Goal: Task Accomplishment & Management: Use online tool/utility

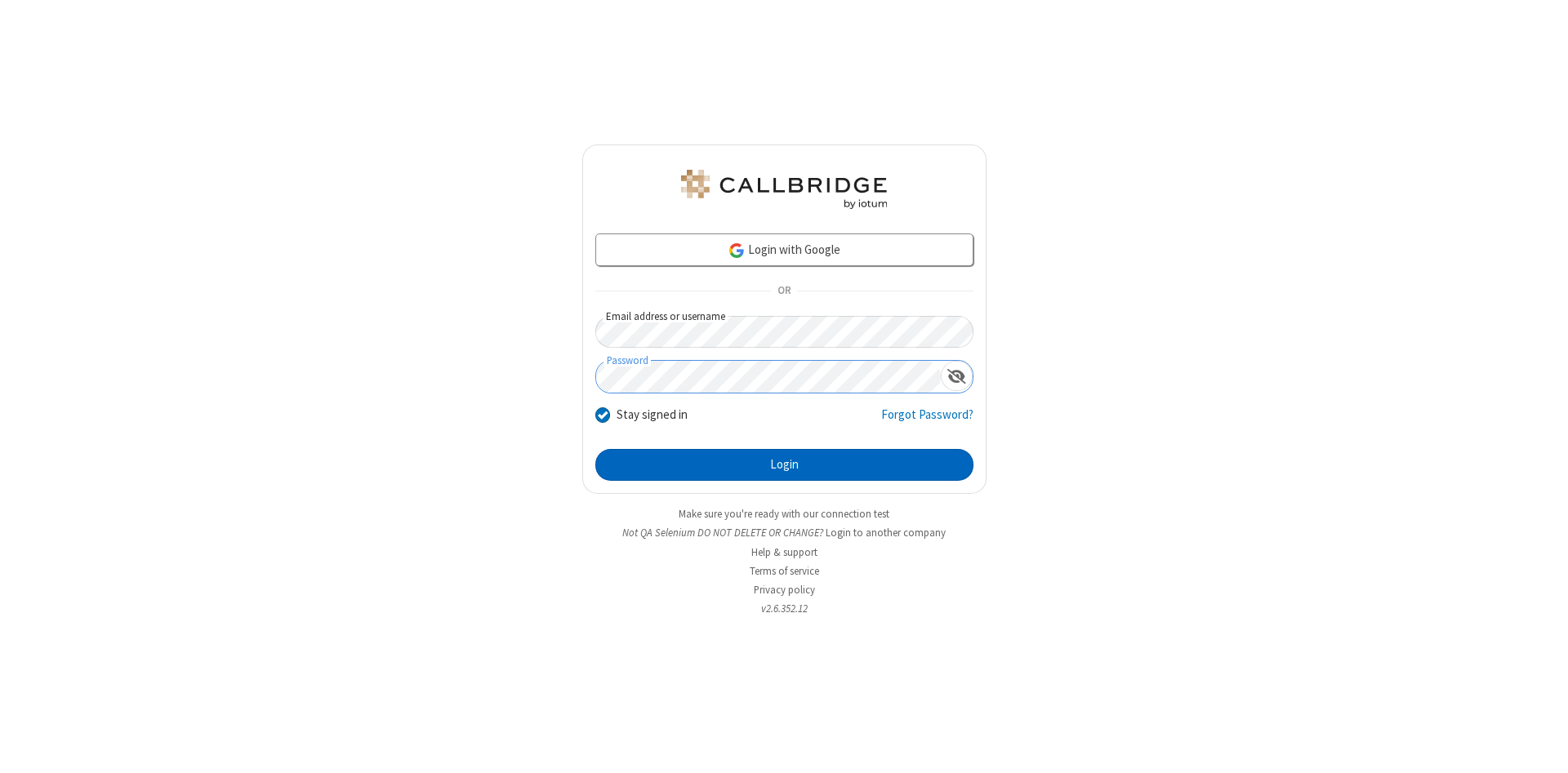
click at [784, 465] on button "Login" at bounding box center [784, 465] width 378 height 33
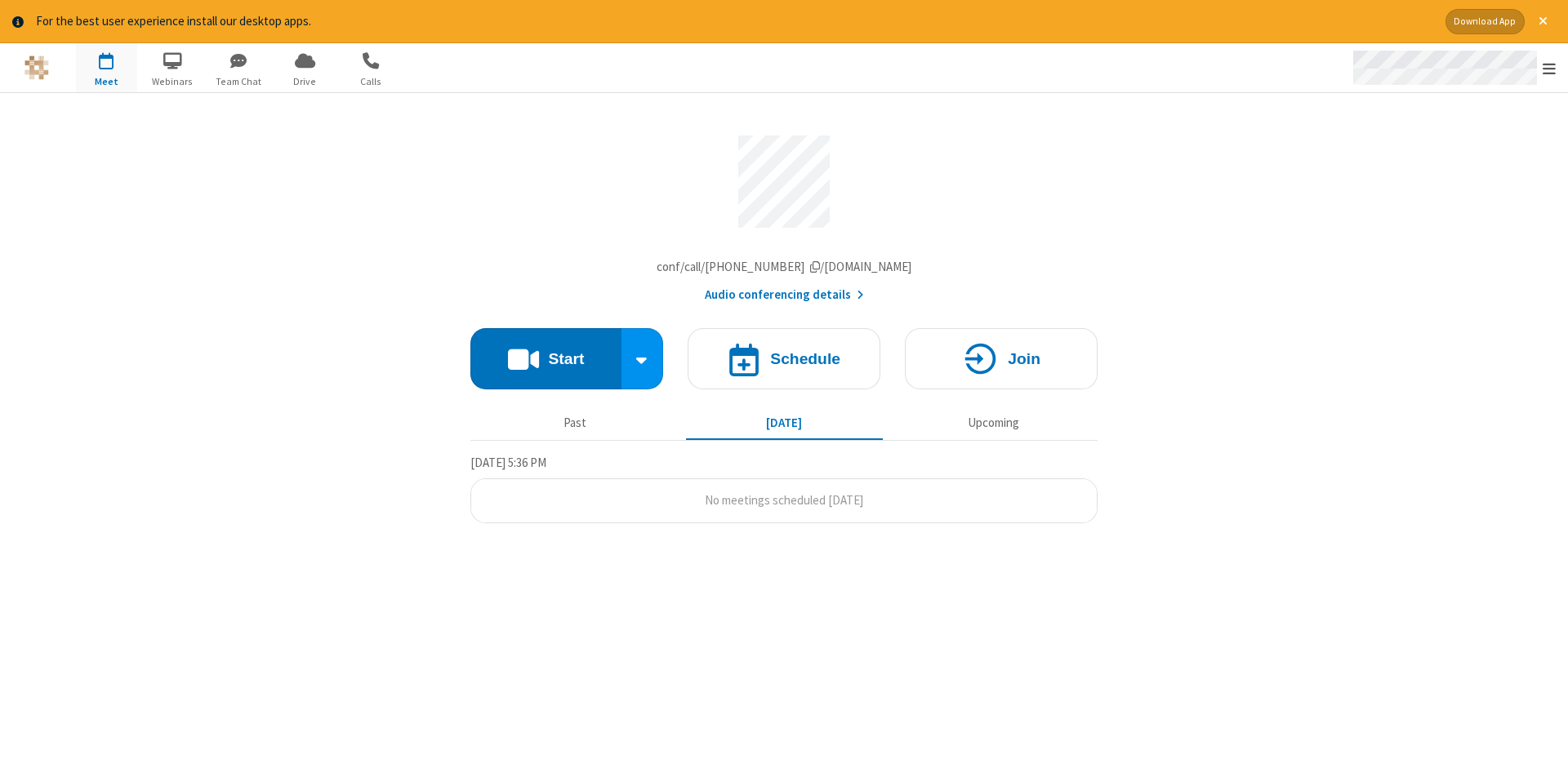
click at [1549, 69] on span "Open menu" at bounding box center [1550, 68] width 13 height 16
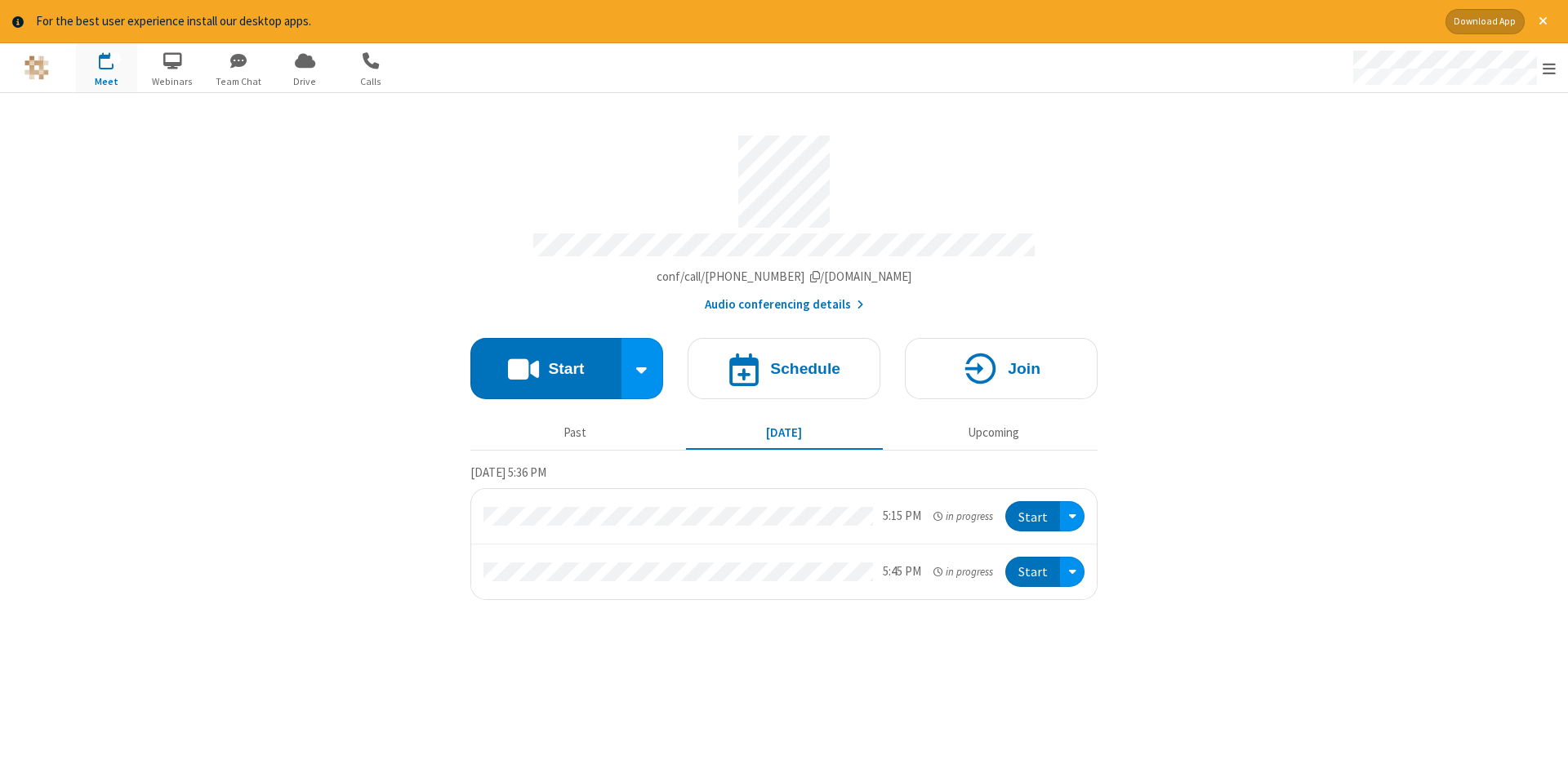
click at [106, 67] on span "button" at bounding box center [106, 60] width 61 height 28
click at [784, 363] on h4 "Schedule" at bounding box center [805, 368] width 71 height 15
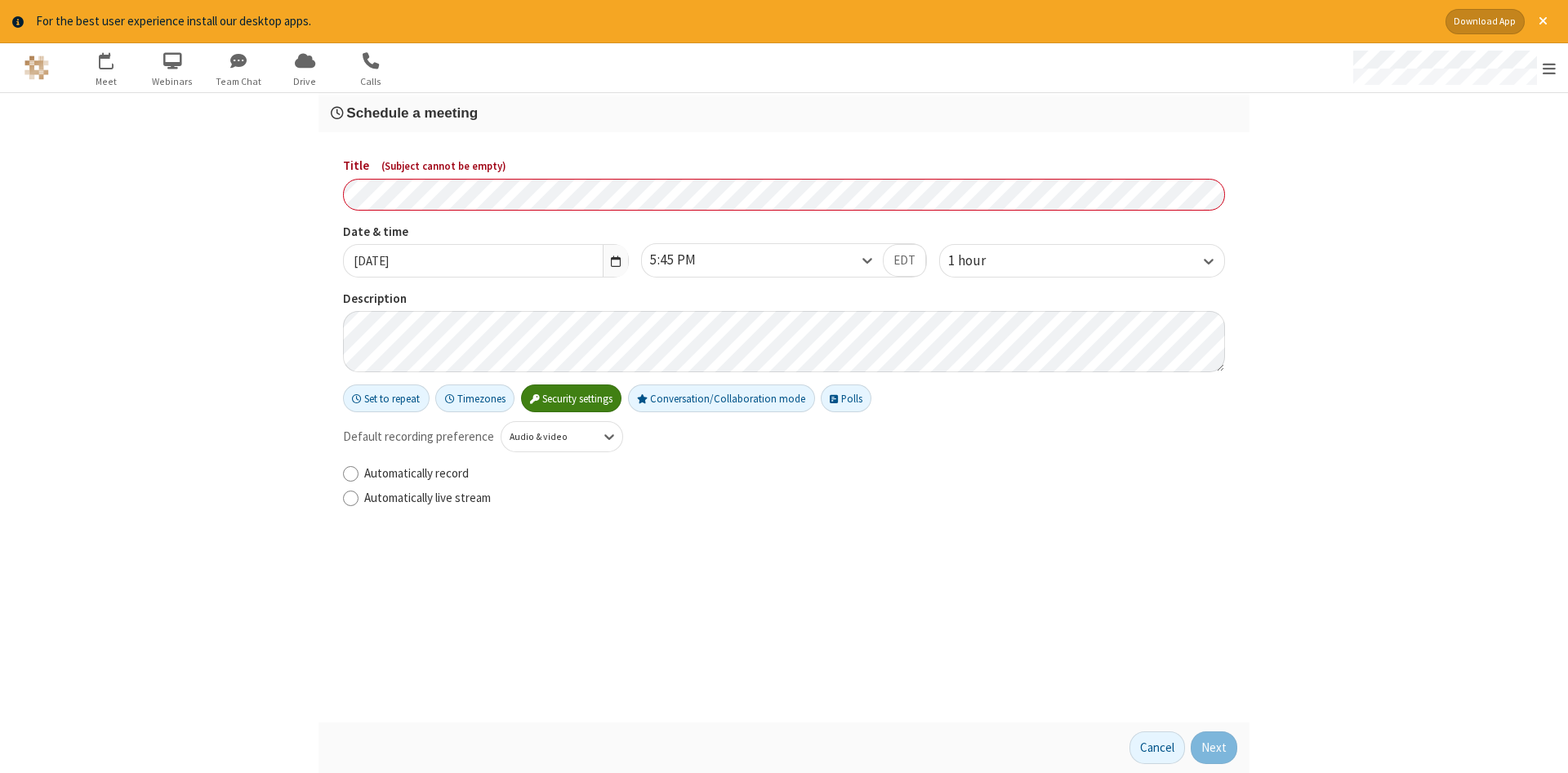
click at [784, 112] on h3 "Schedule a meeting" at bounding box center [784, 112] width 907 height 15
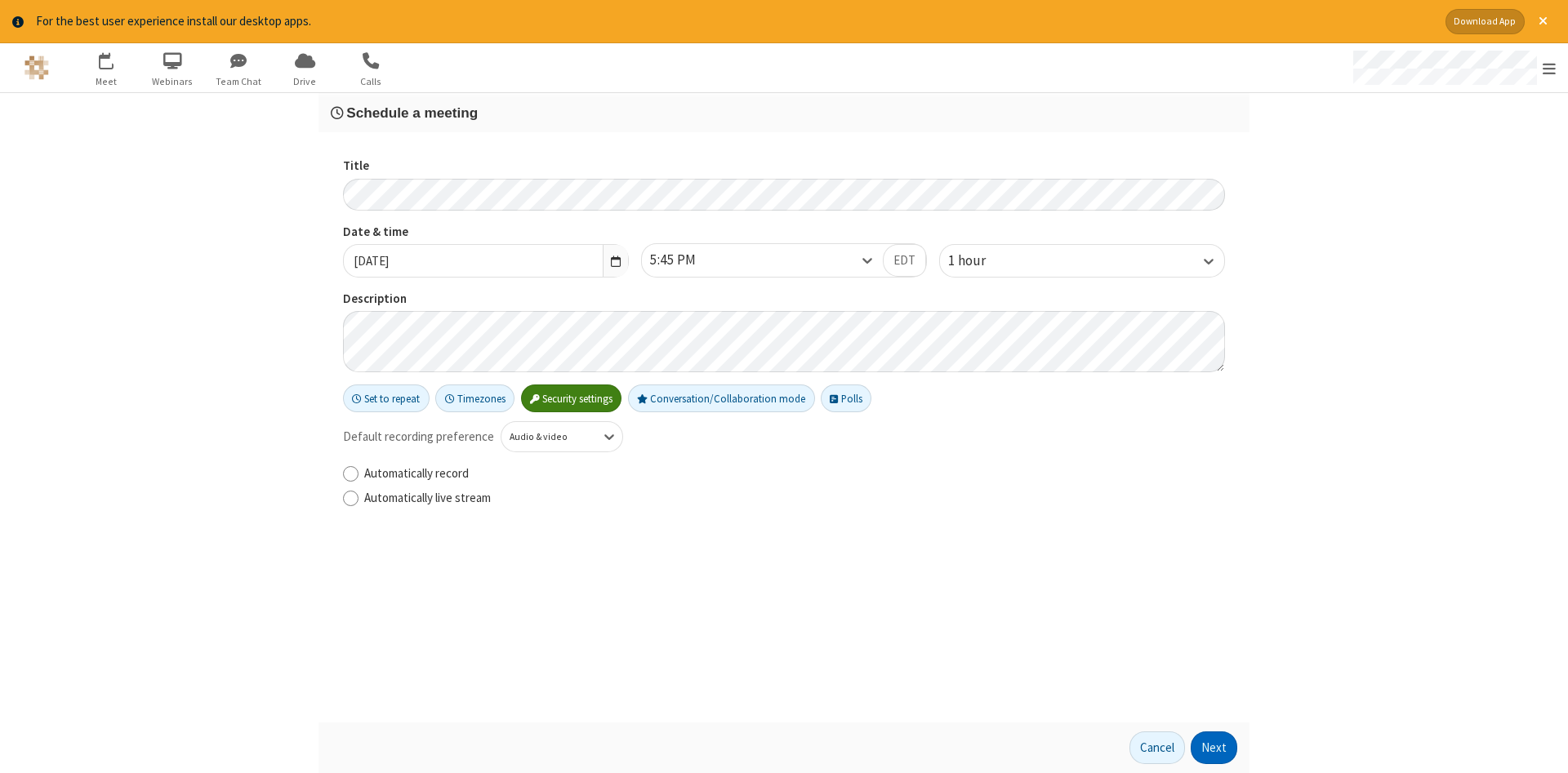
click at [1215, 748] on button "Next" at bounding box center [1213, 748] width 46 height 33
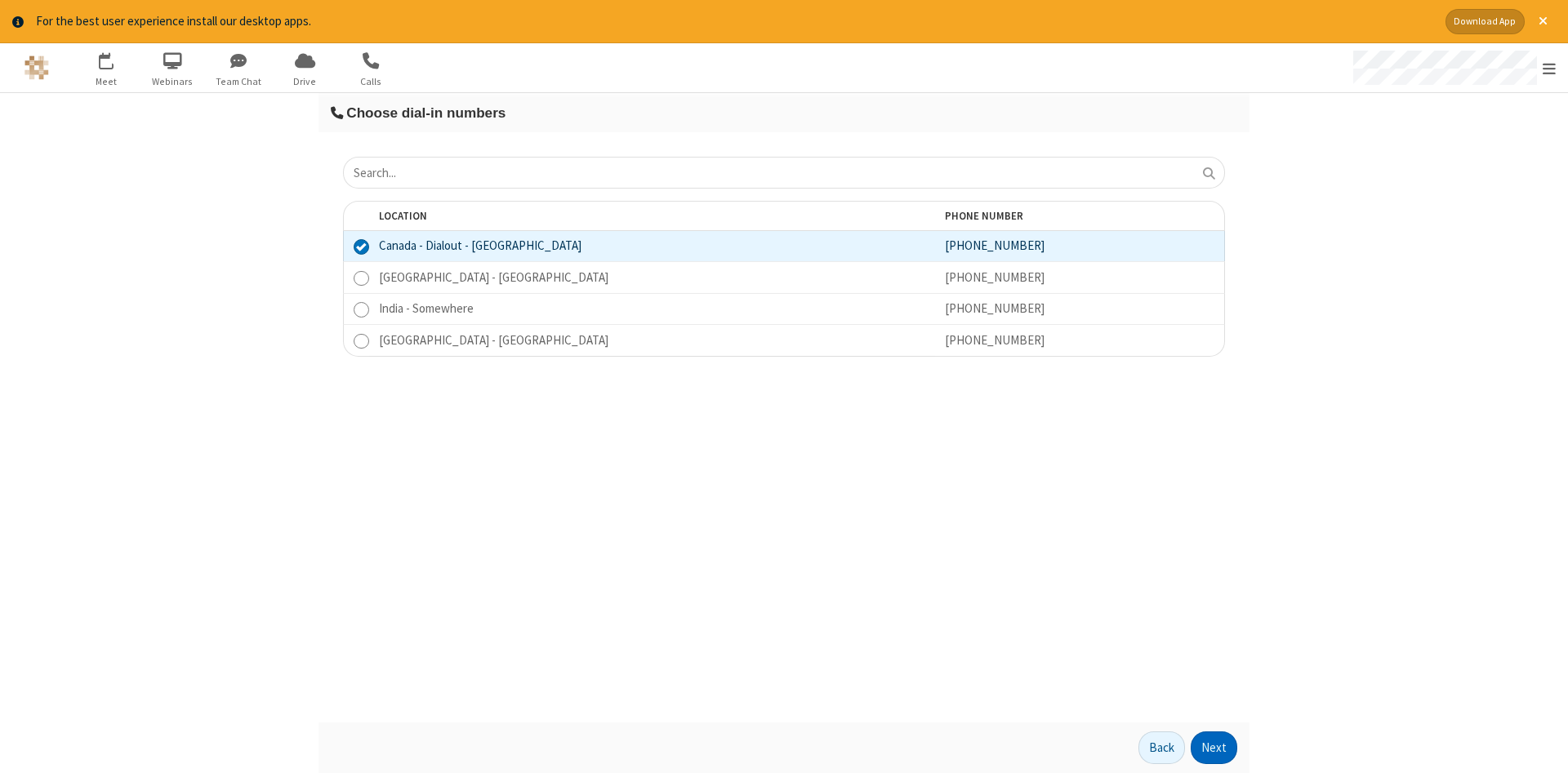
click at [1215, 748] on button "Next" at bounding box center [1213, 748] width 46 height 33
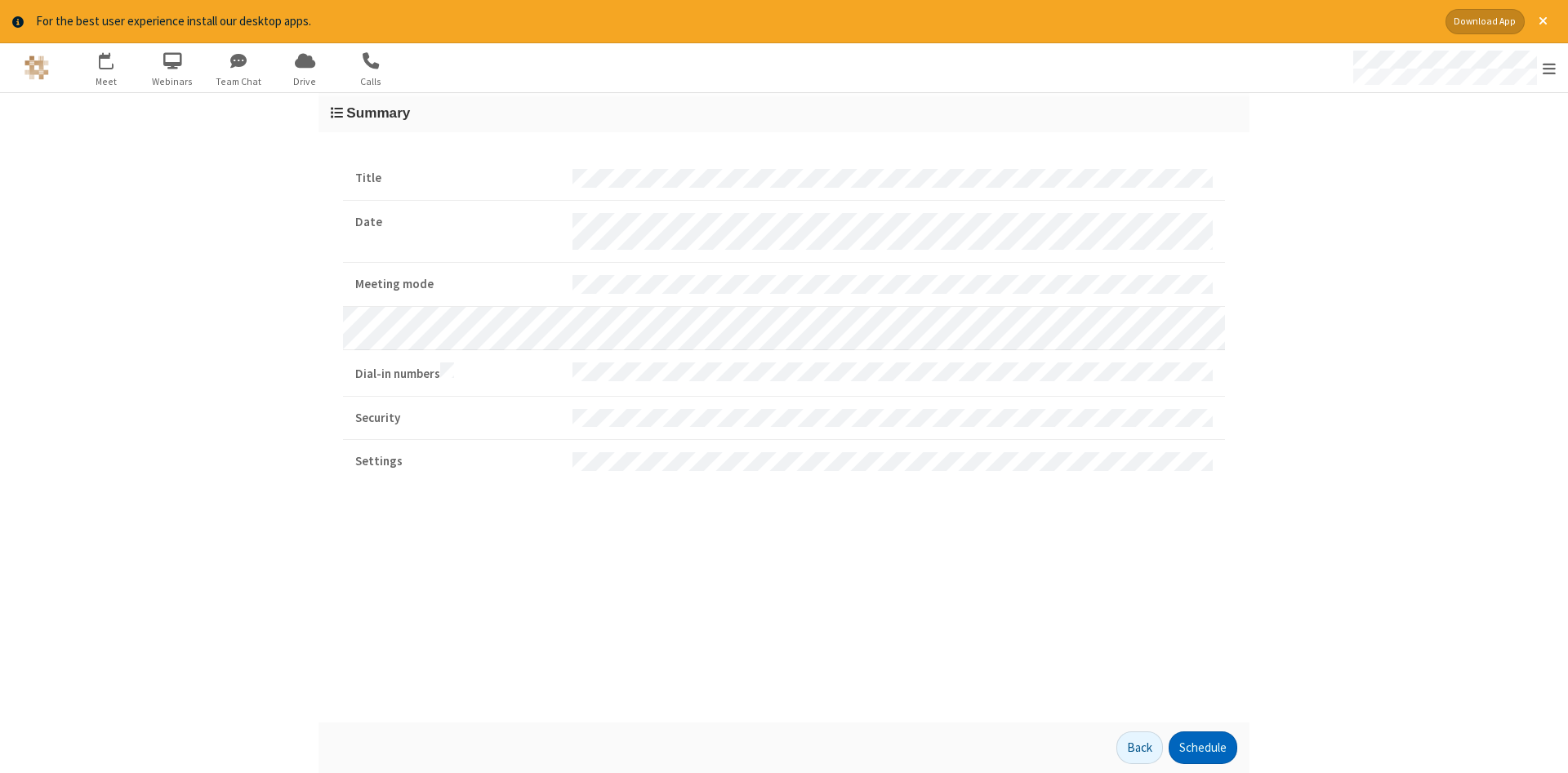
click at [1202, 748] on button "Schedule" at bounding box center [1203, 748] width 69 height 33
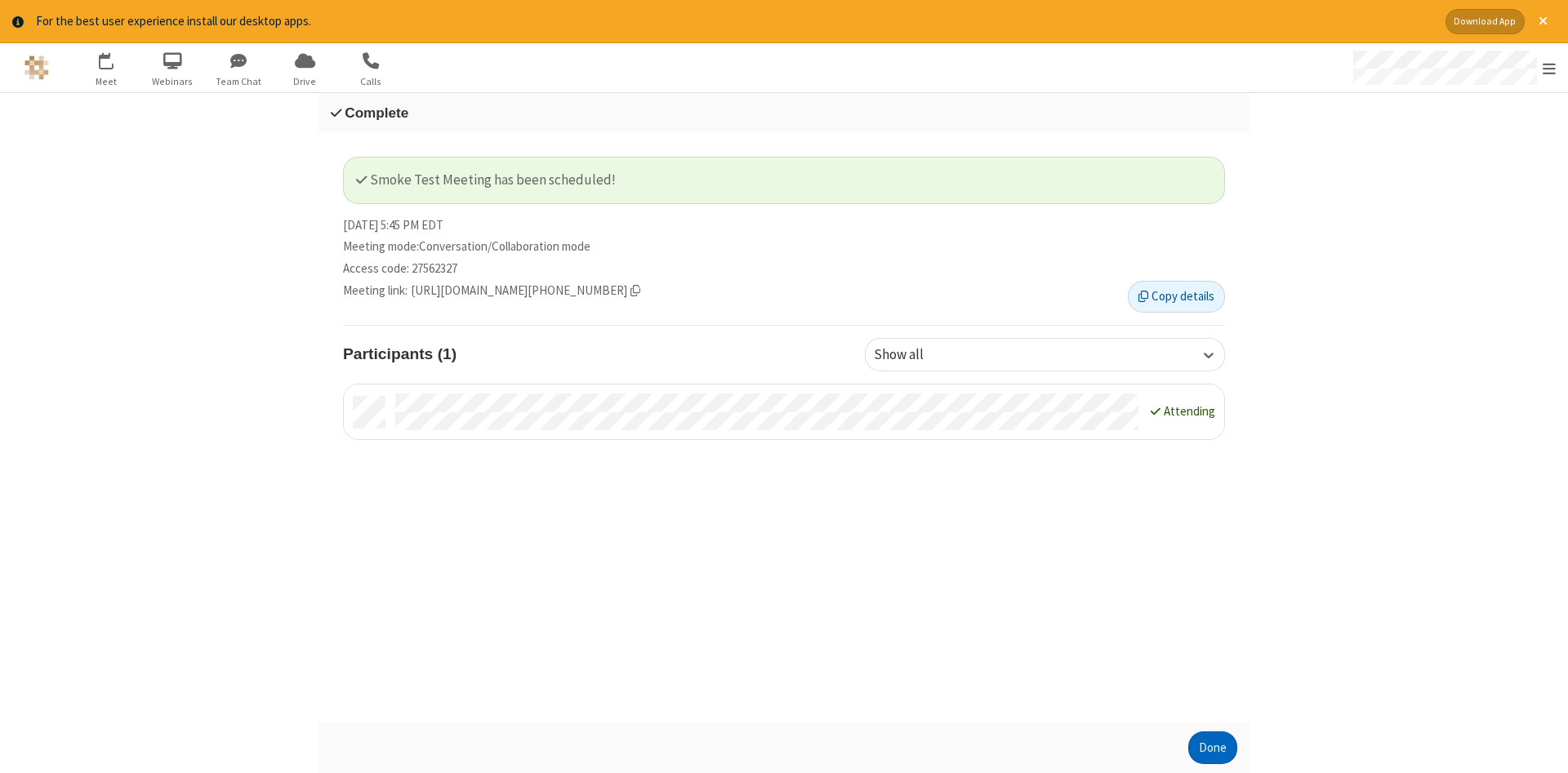
click at [1213, 748] on button "Done" at bounding box center [1212, 748] width 49 height 33
